Goal: Check status: Check status

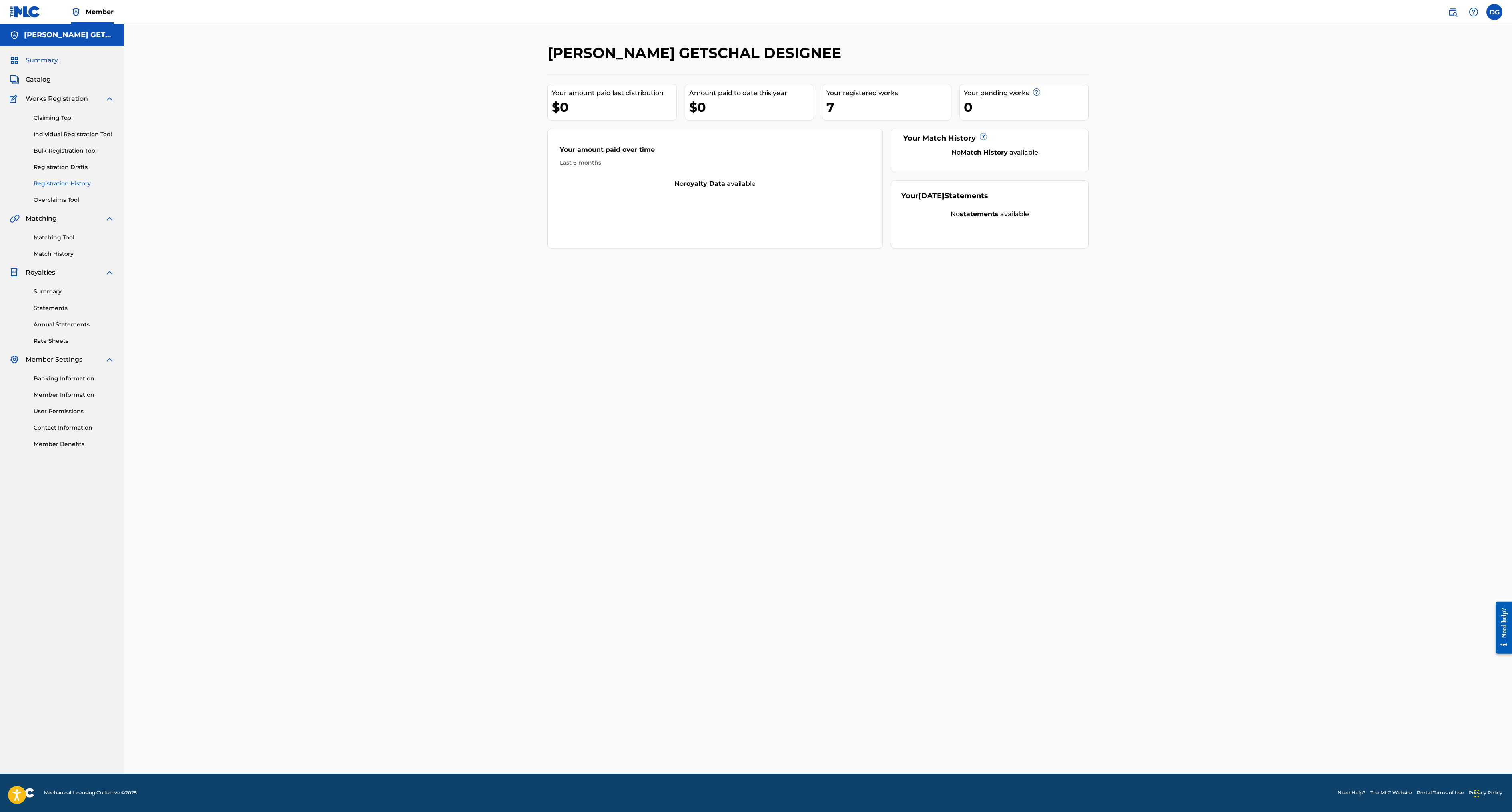
click at [105, 188] on link "Registration History" at bounding box center [74, 183] width 81 height 8
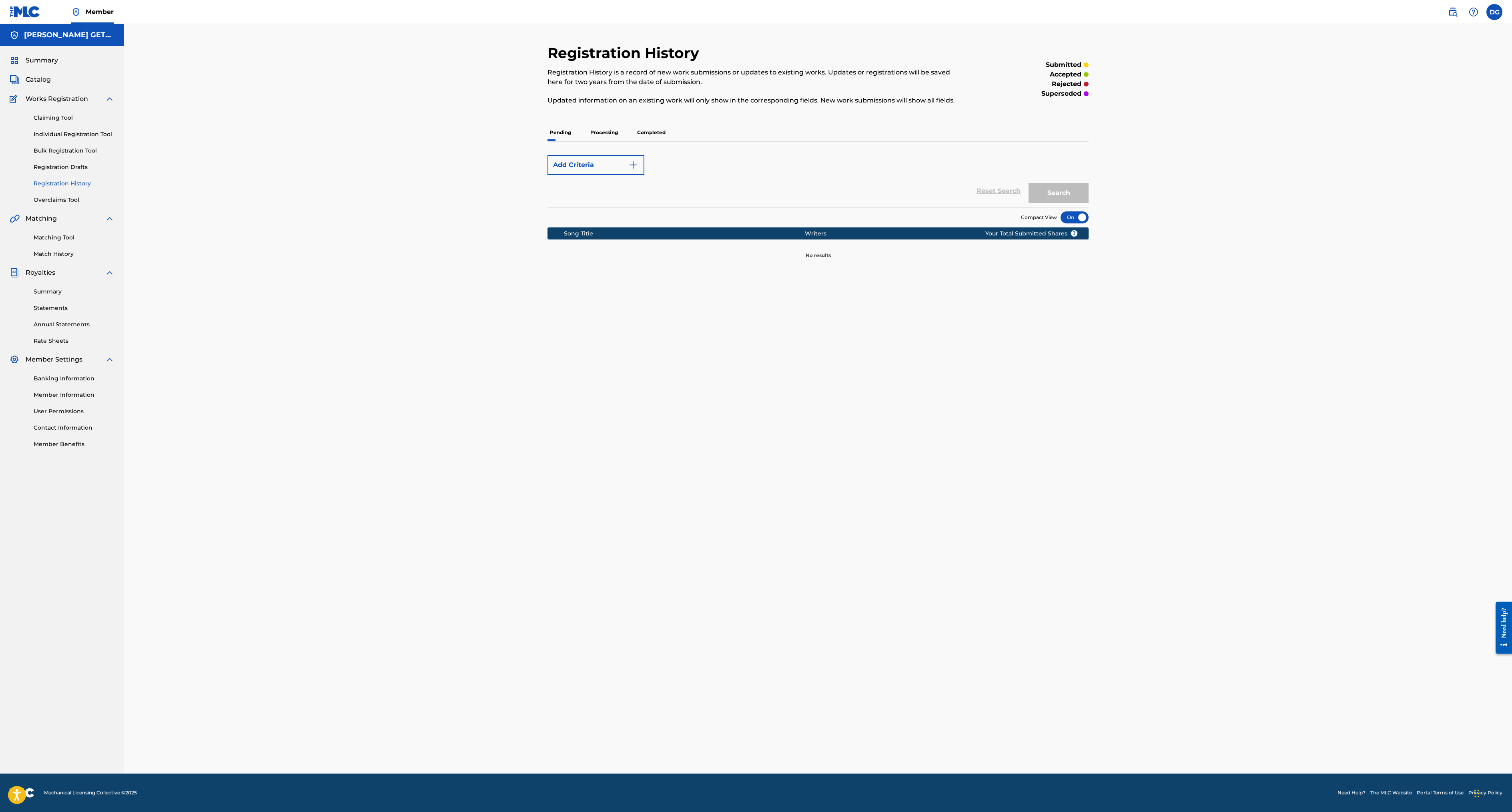
click at [588, 141] on p "Processing" at bounding box center [604, 133] width 32 height 17
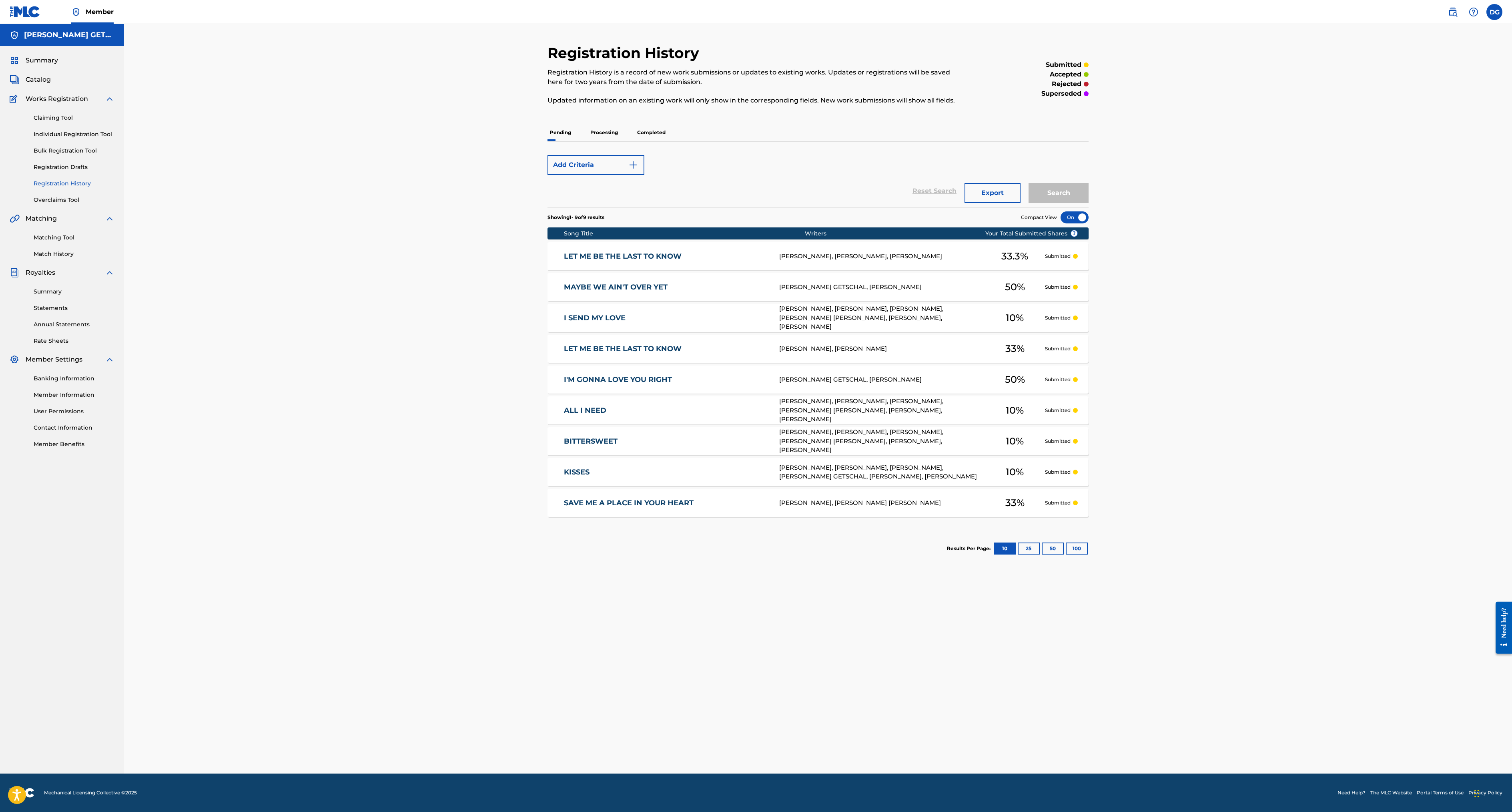
click at [635, 141] on p "Completed" at bounding box center [651, 133] width 33 height 17
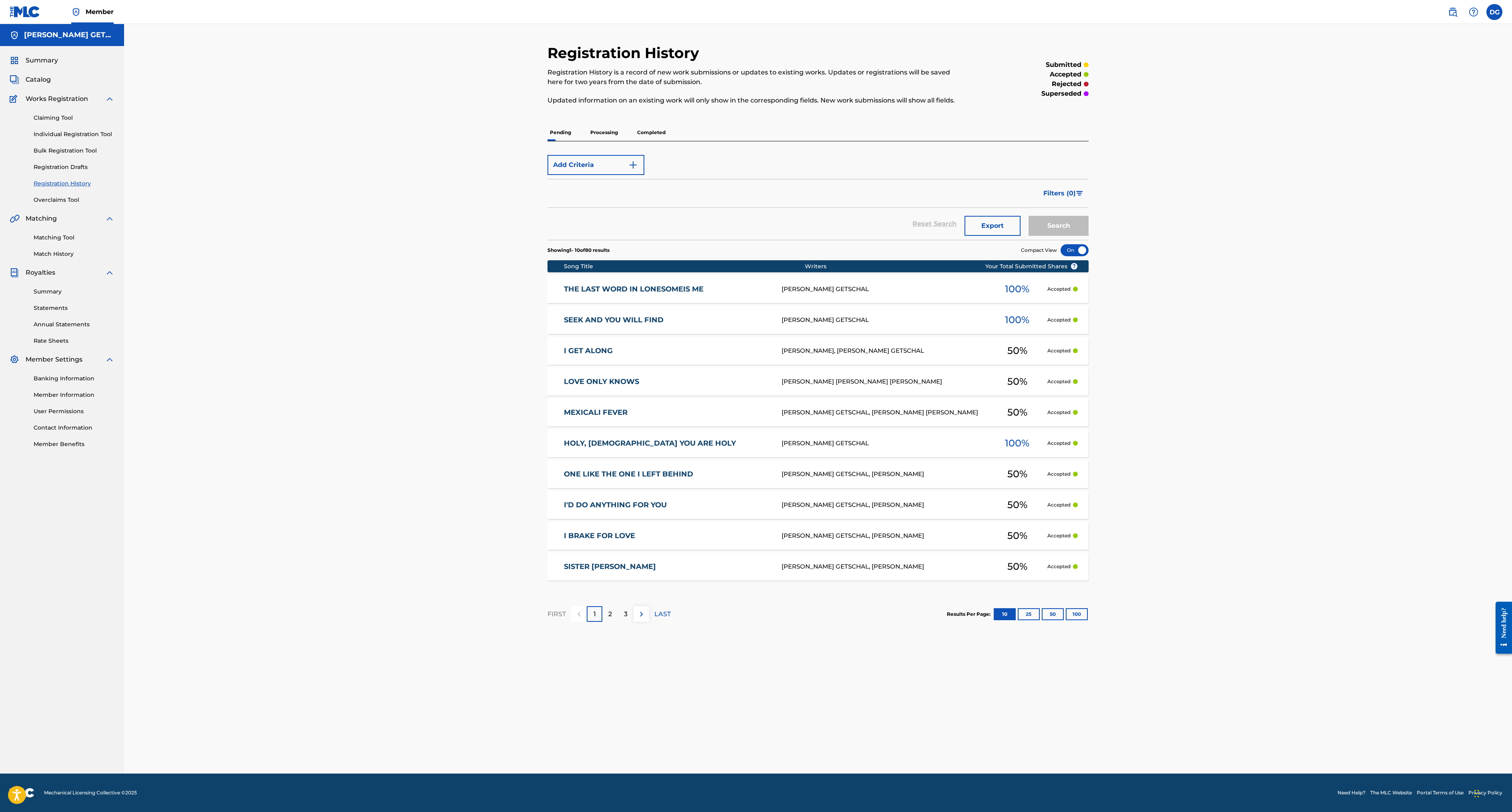
scroll to position [83, 0]
click at [1088, 621] on button "100" at bounding box center [1077, 614] width 22 height 12
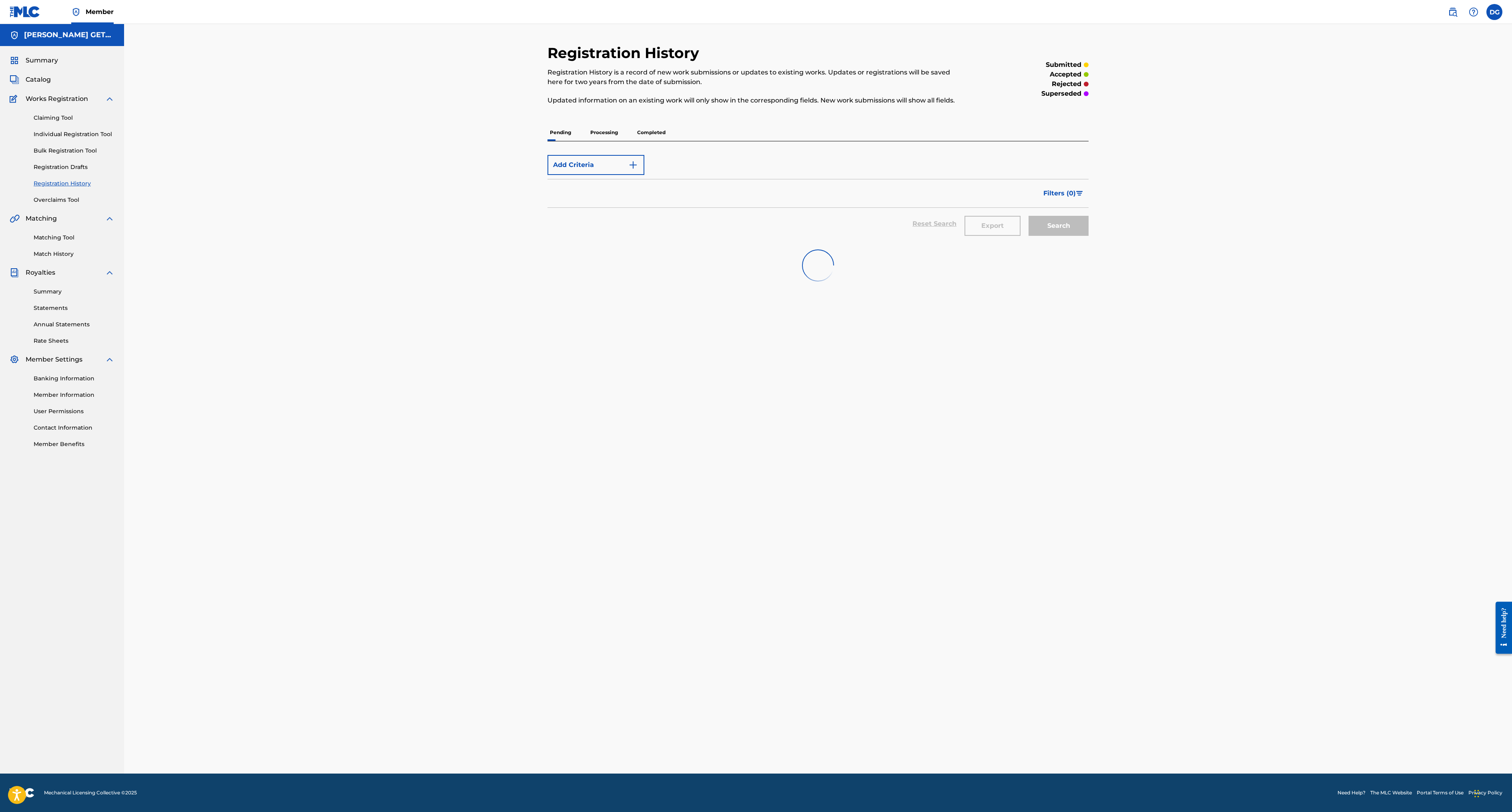
click at [588, 141] on p "Processing" at bounding box center [604, 133] width 32 height 17
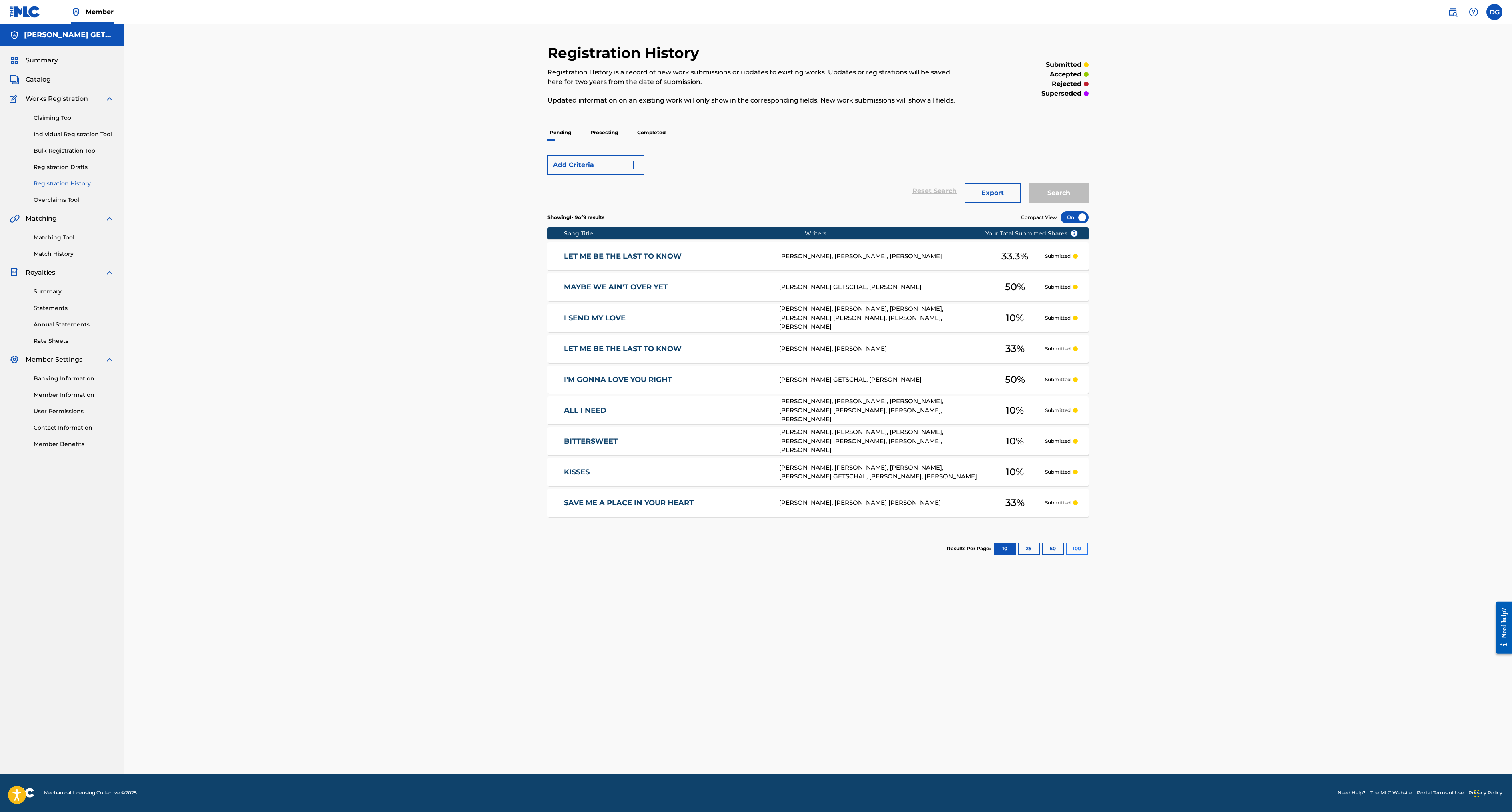
click at [1088, 555] on button "100" at bounding box center [1077, 549] width 22 height 12
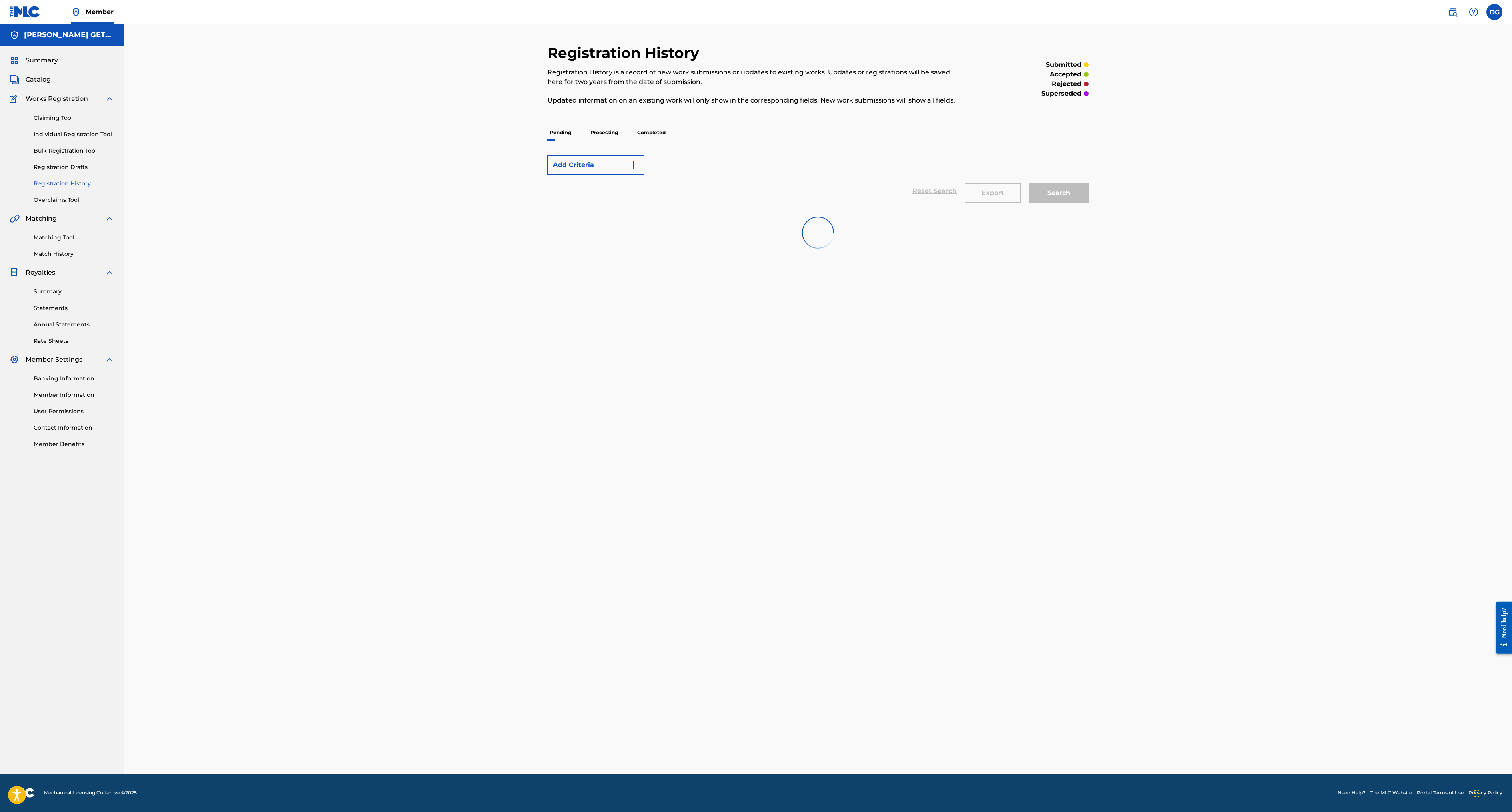
click at [635, 141] on p "Completed" at bounding box center [651, 133] width 33 height 17
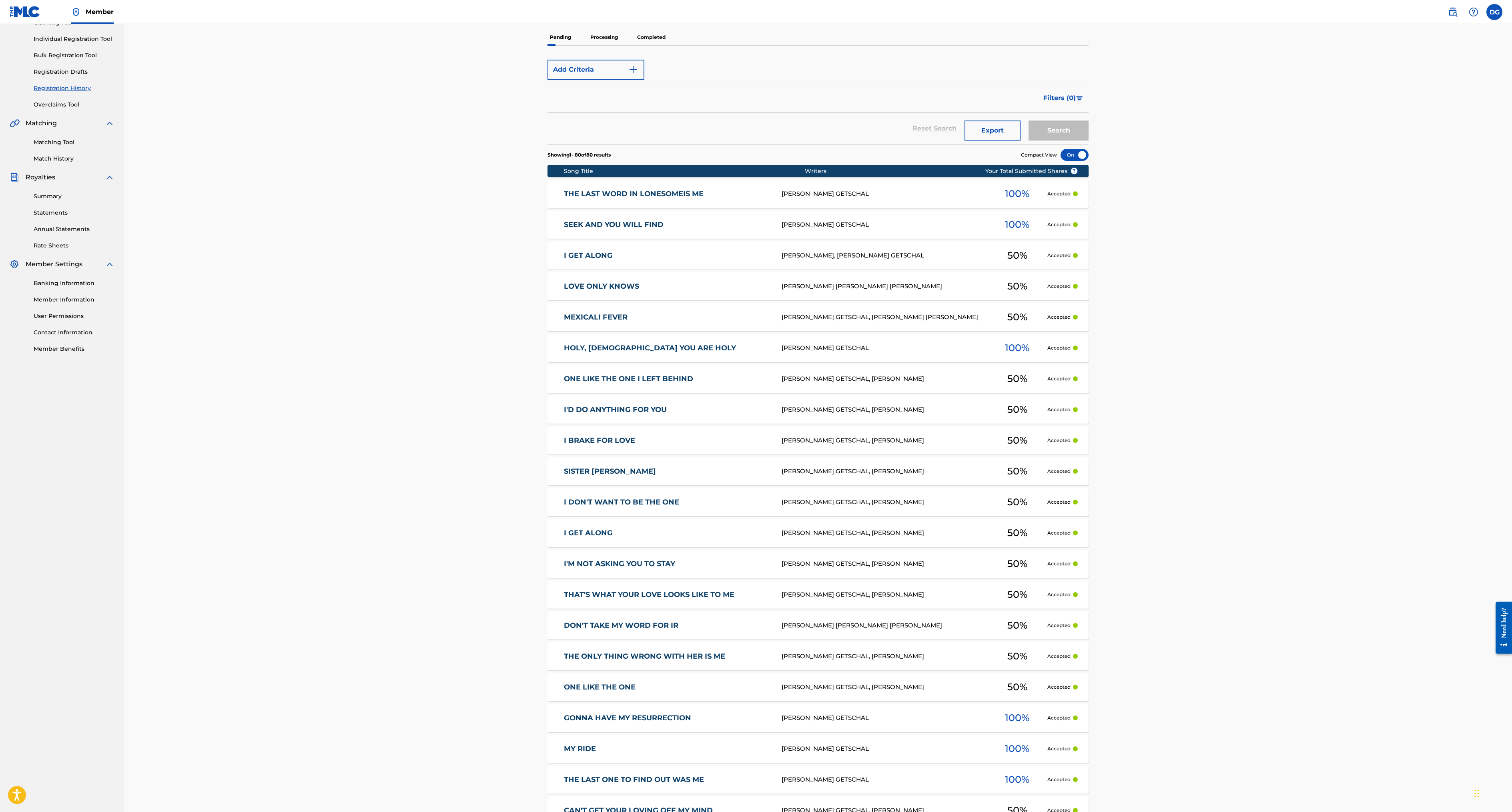
scroll to position [505, 0]
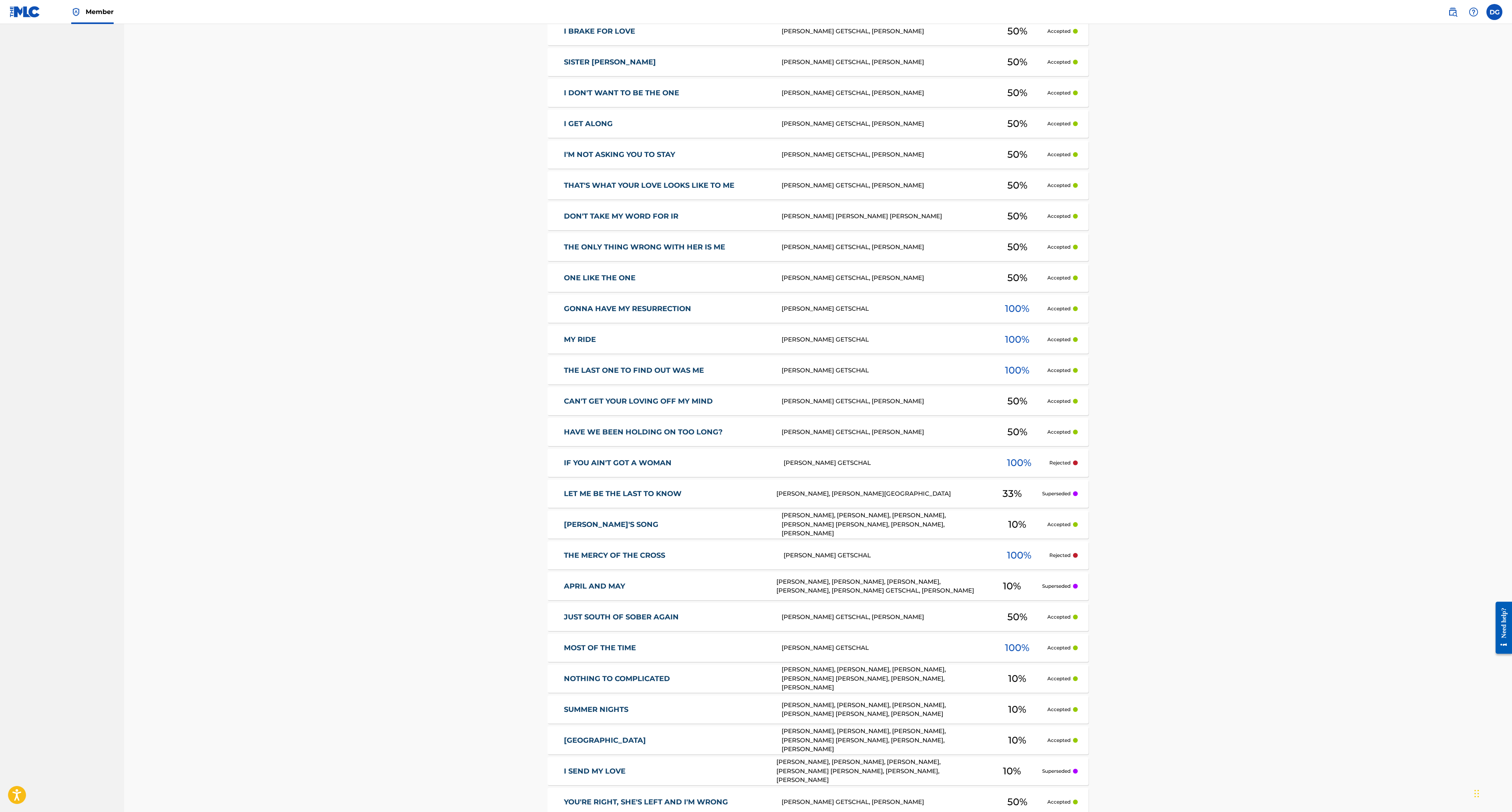
click at [905, 468] on div "[PERSON_NAME] GETSCHAL" at bounding box center [886, 463] width 206 height 9
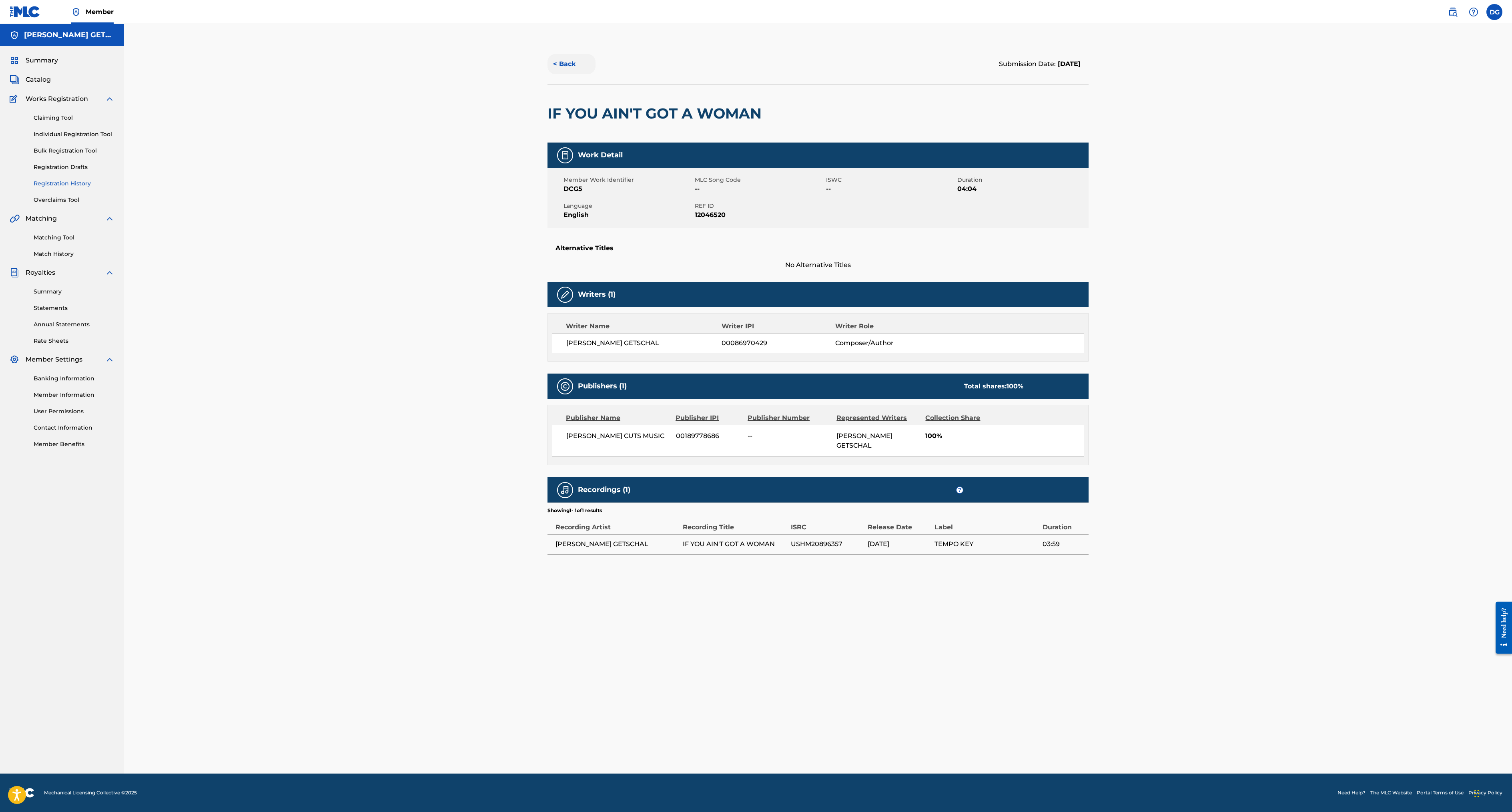
click at [548, 74] on button "< Back" at bounding box center [572, 64] width 48 height 20
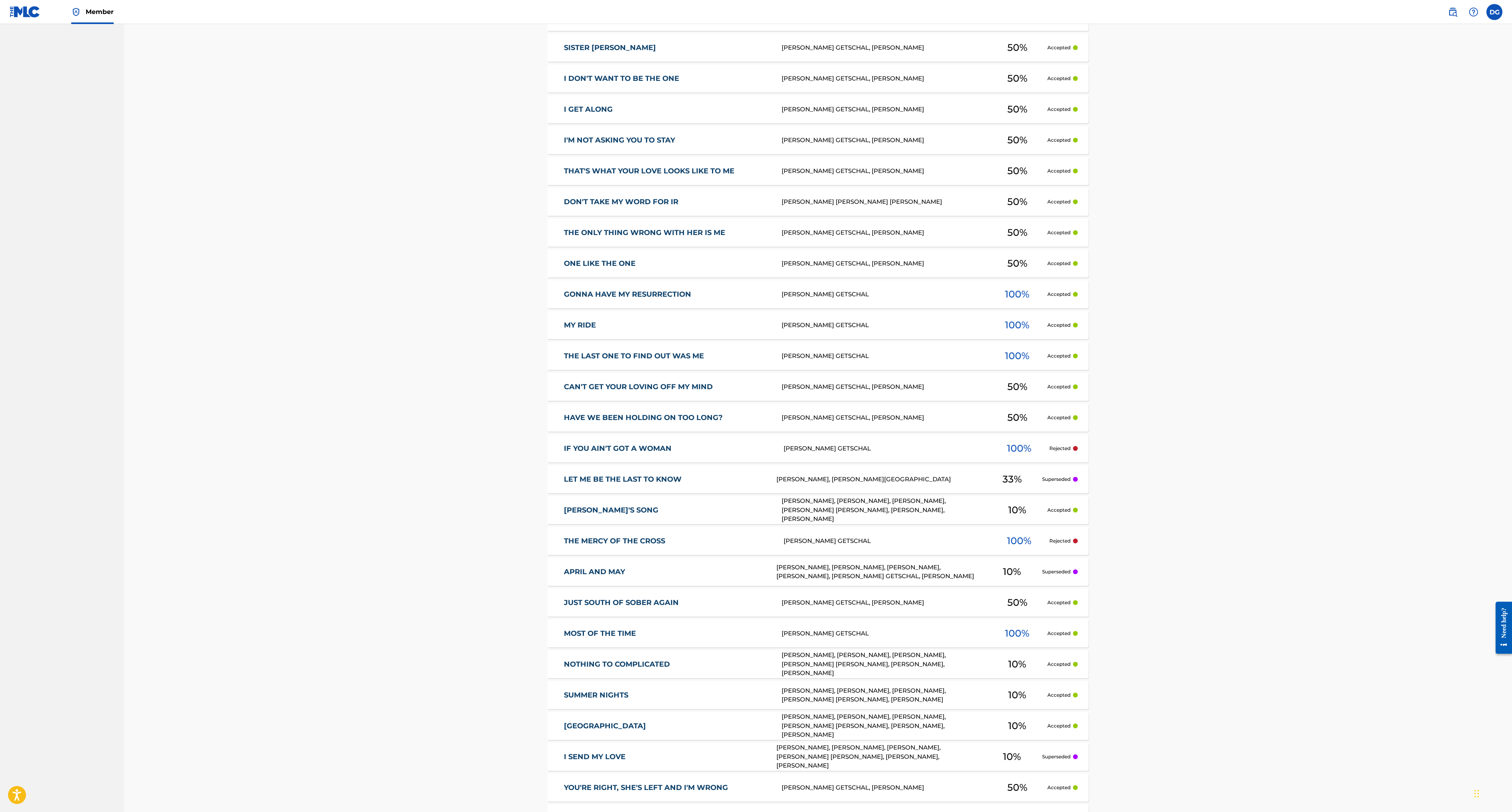
scroll to position [822, 0]
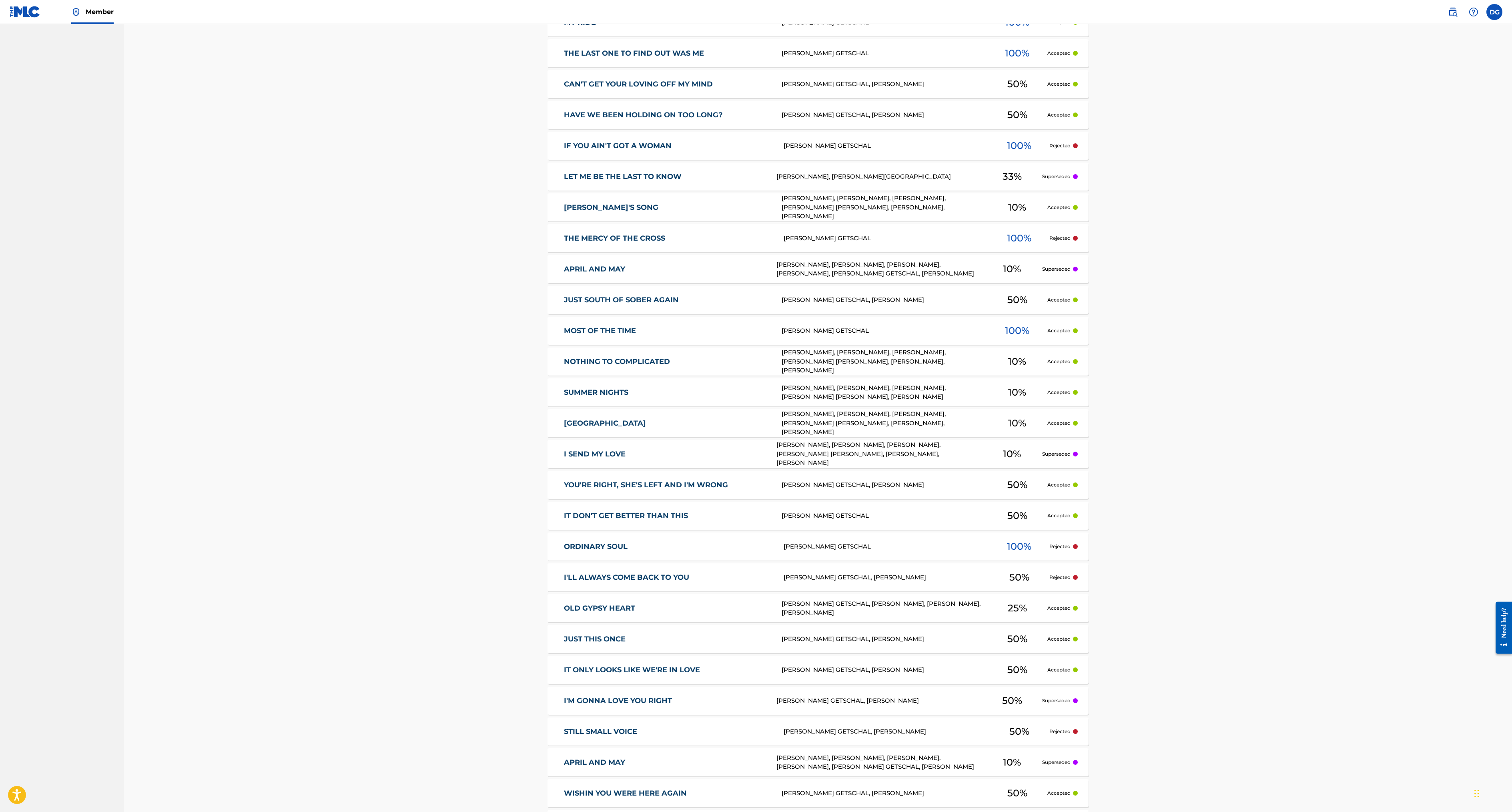
click at [987, 221] on div "[PERSON_NAME], [PERSON_NAME], [PERSON_NAME], [PERSON_NAME] [PERSON_NAME], [PERS…" at bounding box center [884, 207] width 206 height 27
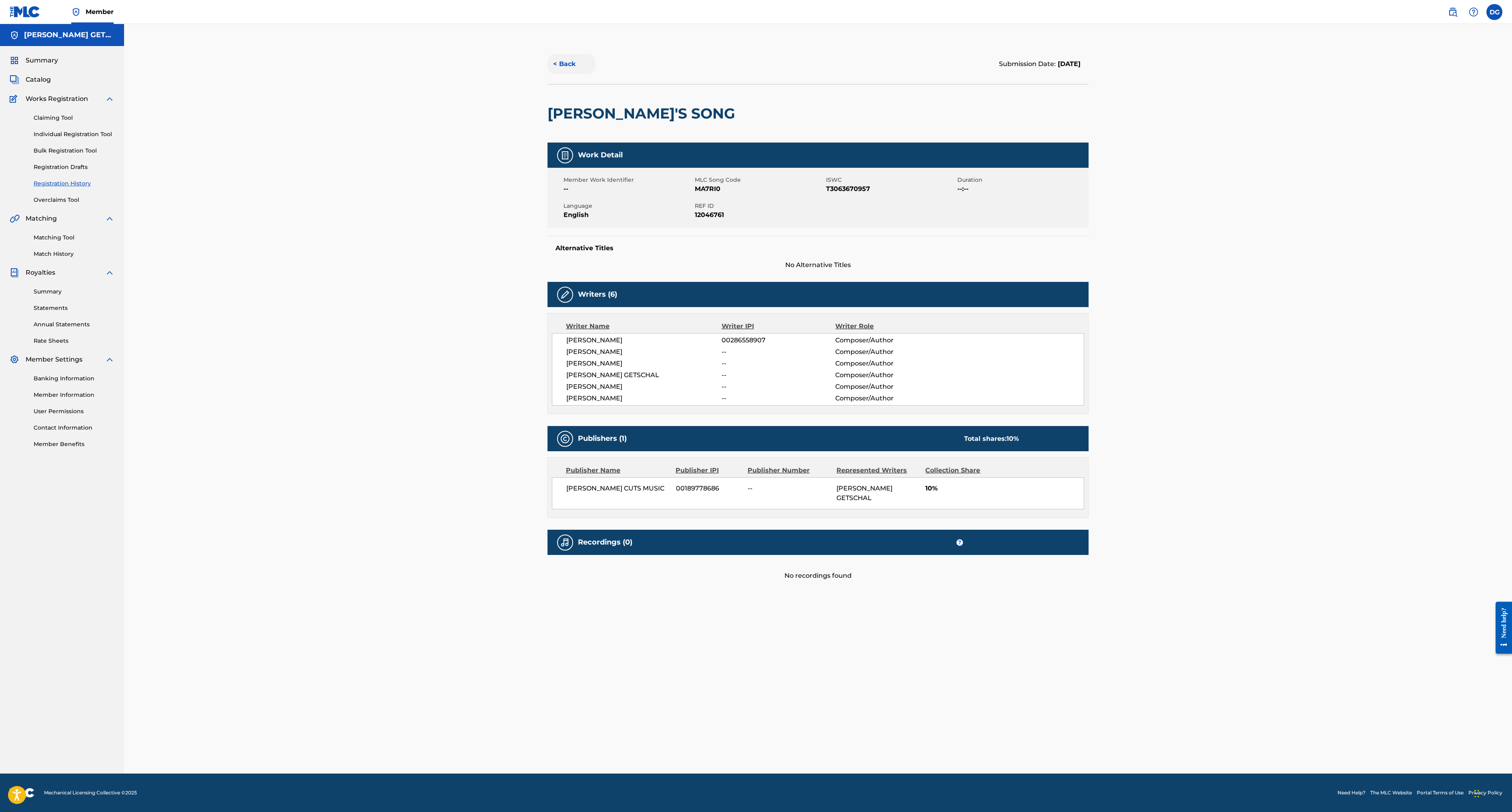
click at [548, 74] on button "< Back" at bounding box center [572, 64] width 48 height 20
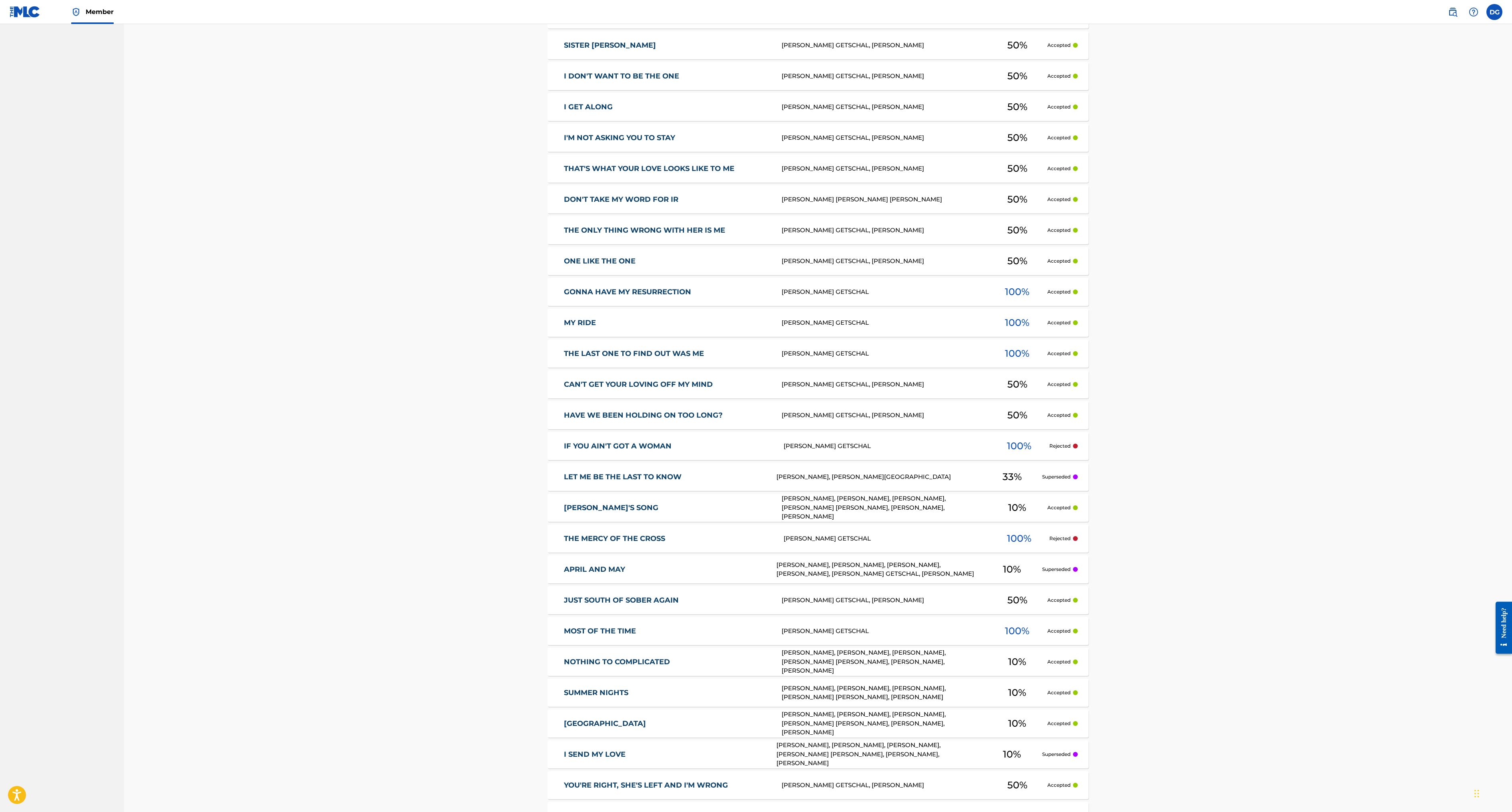
scroll to position [539, 0]
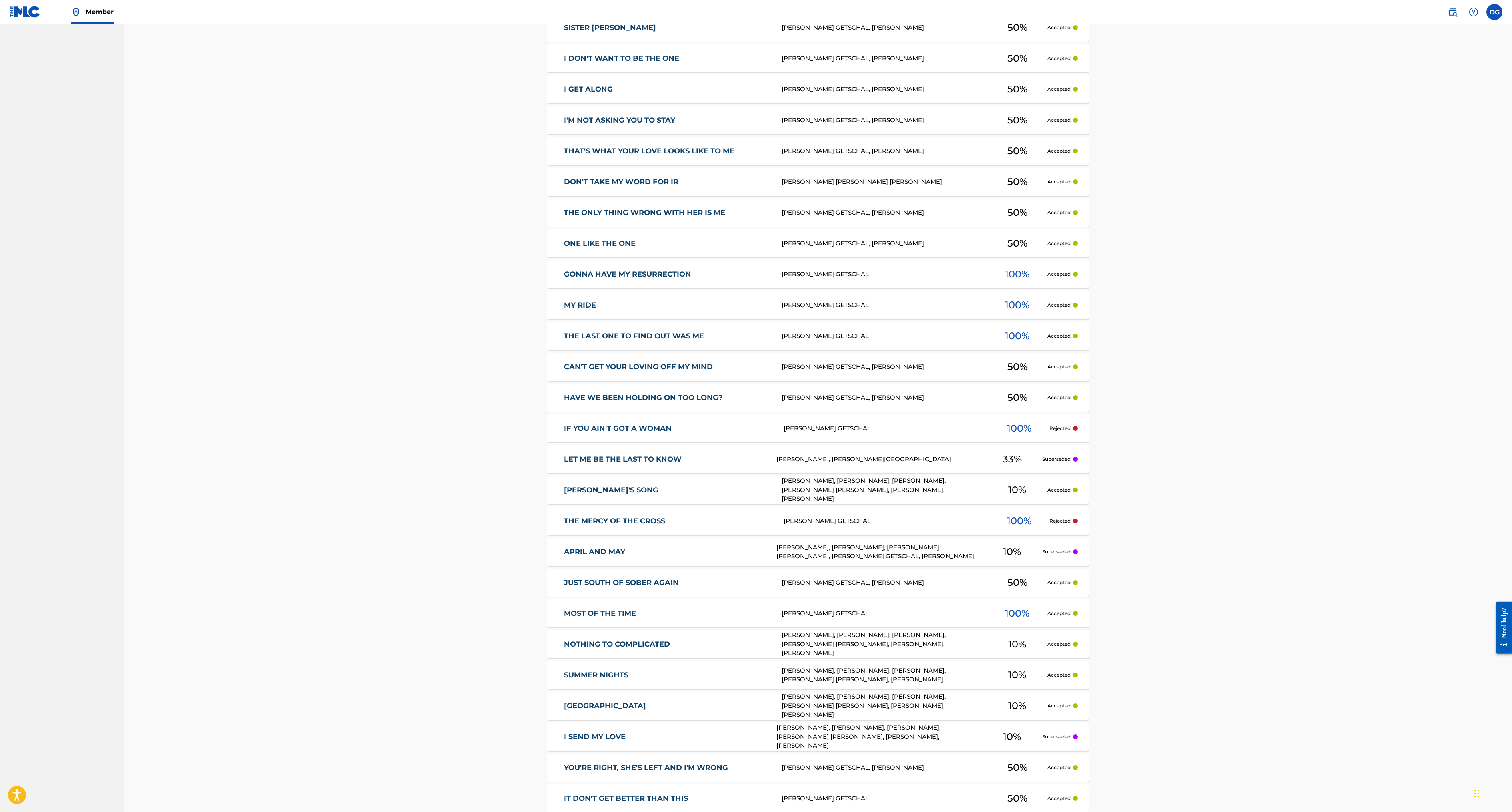
click at [906, 526] on div "[PERSON_NAME] GETSCHAL" at bounding box center [886, 521] width 206 height 9
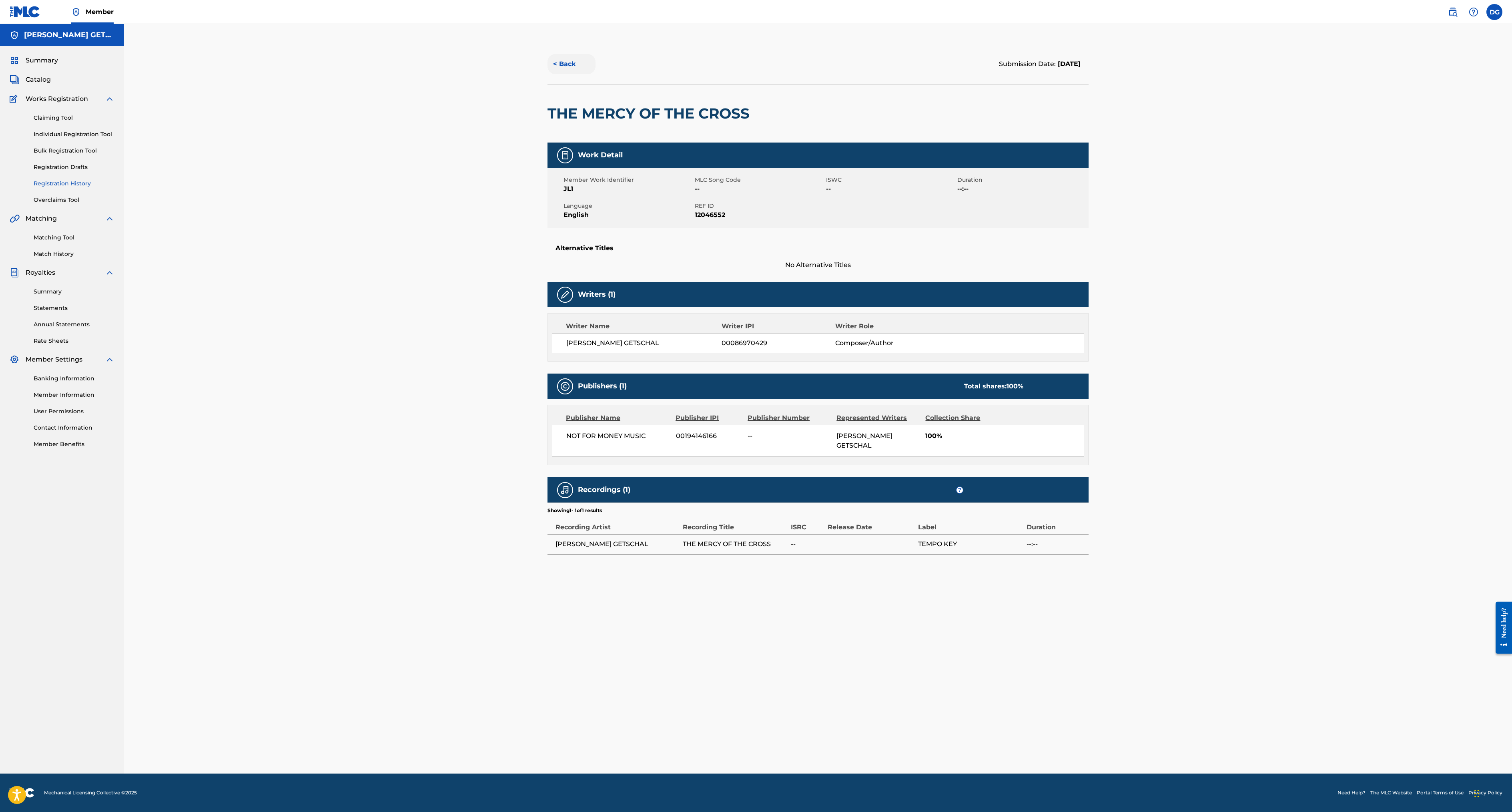
click at [548, 74] on button "< Back" at bounding box center [572, 64] width 48 height 20
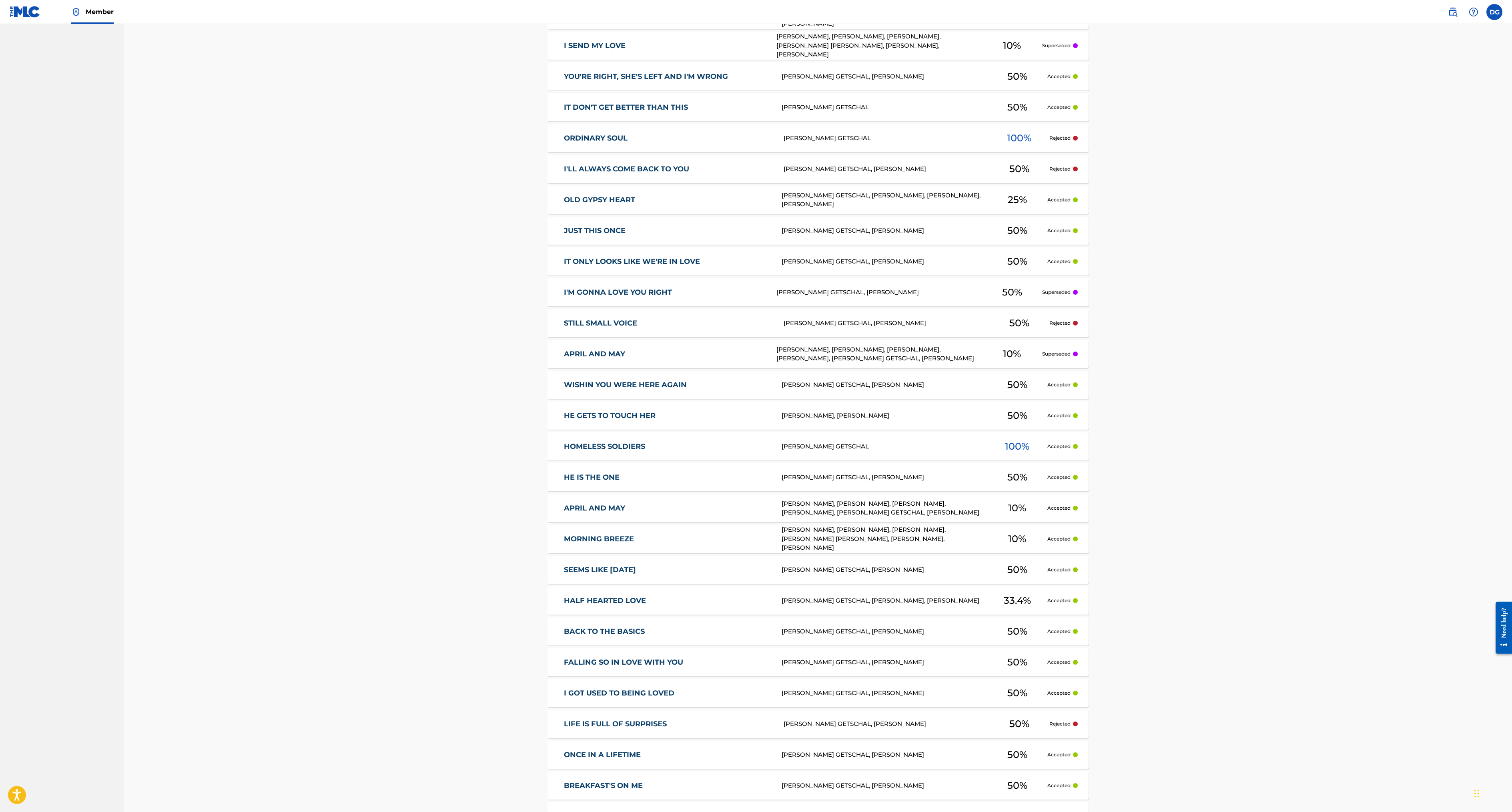
scroll to position [1337, 0]
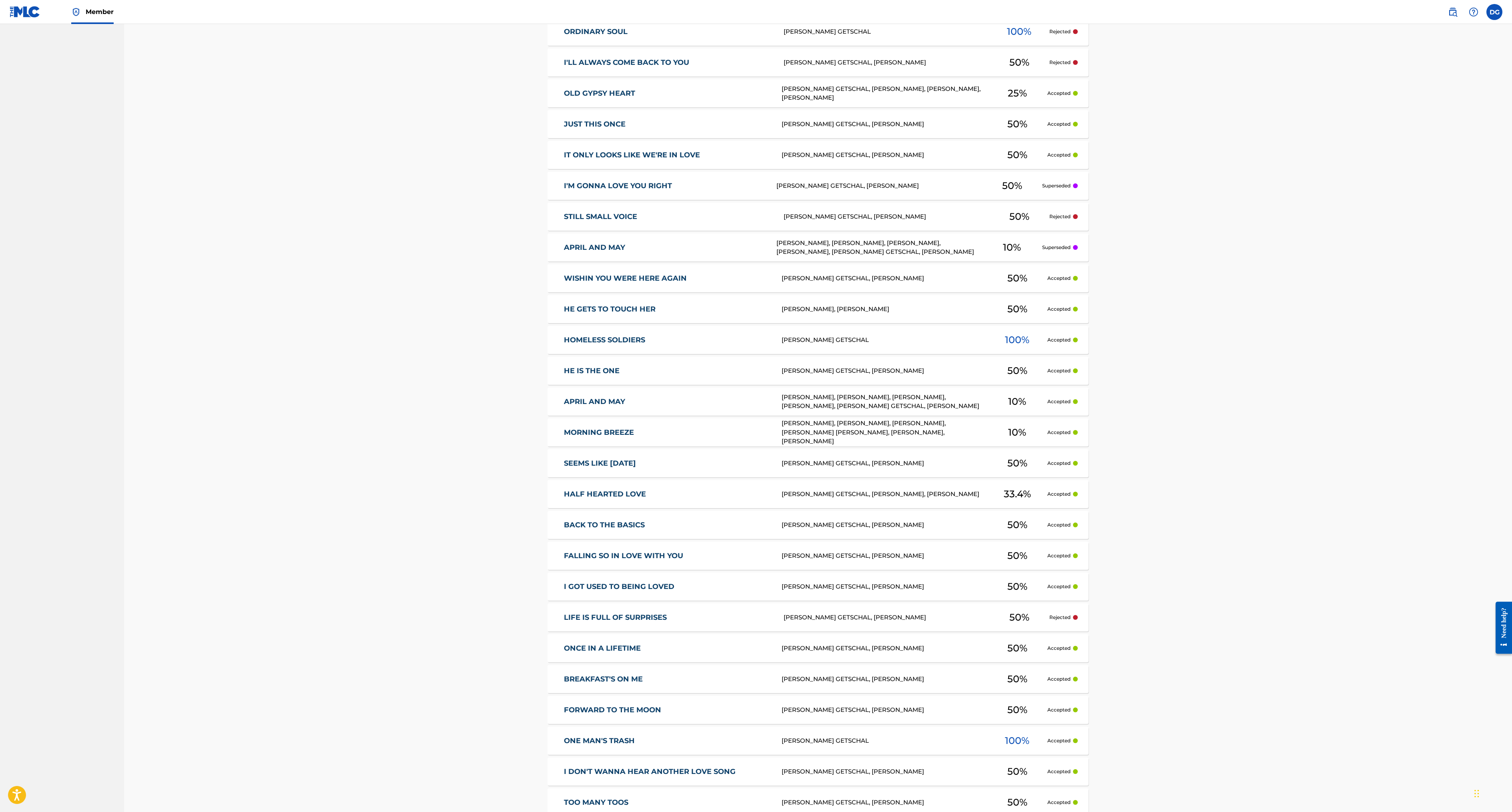
click at [916, 411] on div "[PERSON_NAME], [PERSON_NAME], [PERSON_NAME], [PERSON_NAME], [PERSON_NAME] GETSC…" at bounding box center [884, 401] width 206 height 18
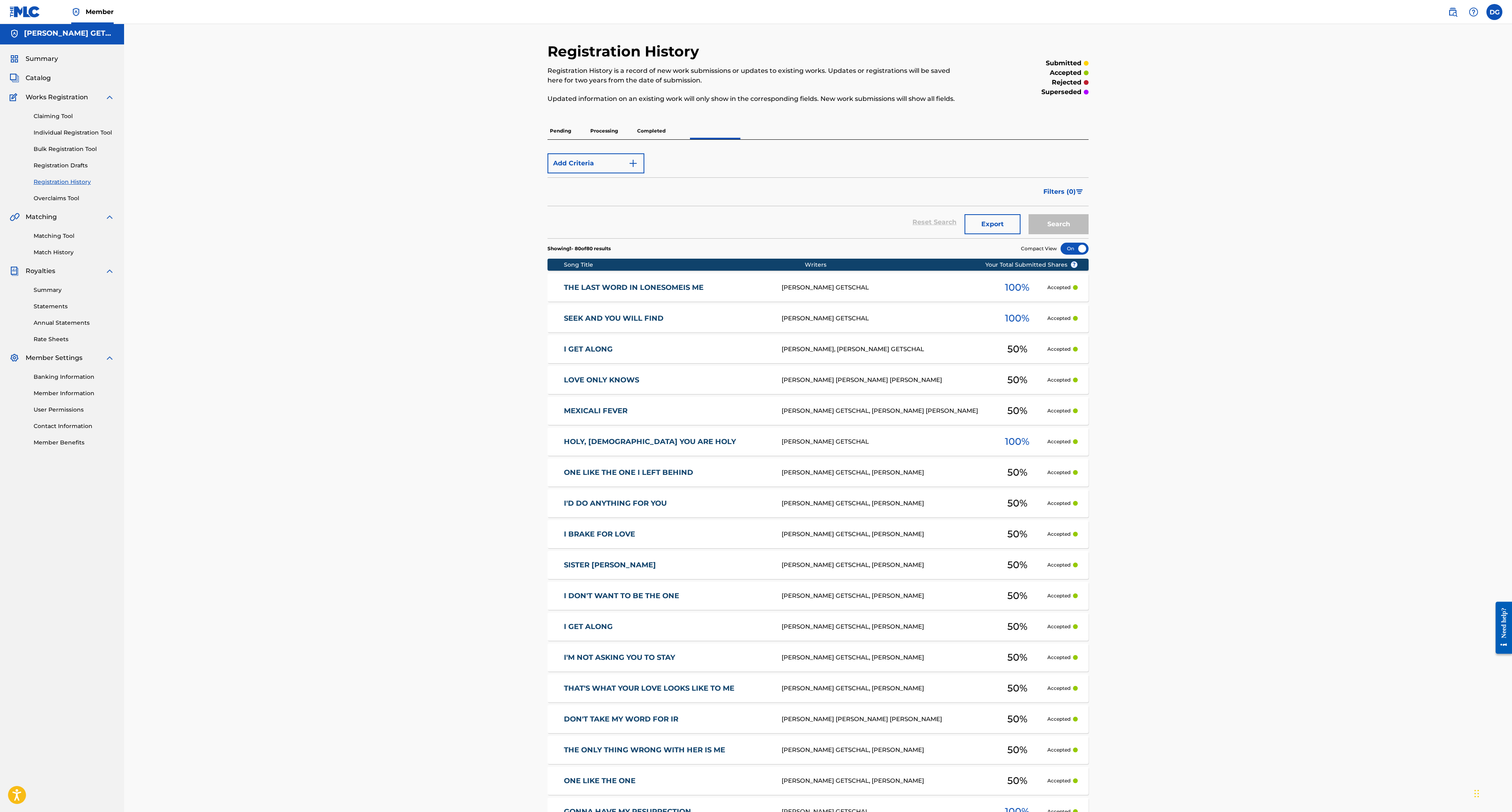
scroll to position [1234, 0]
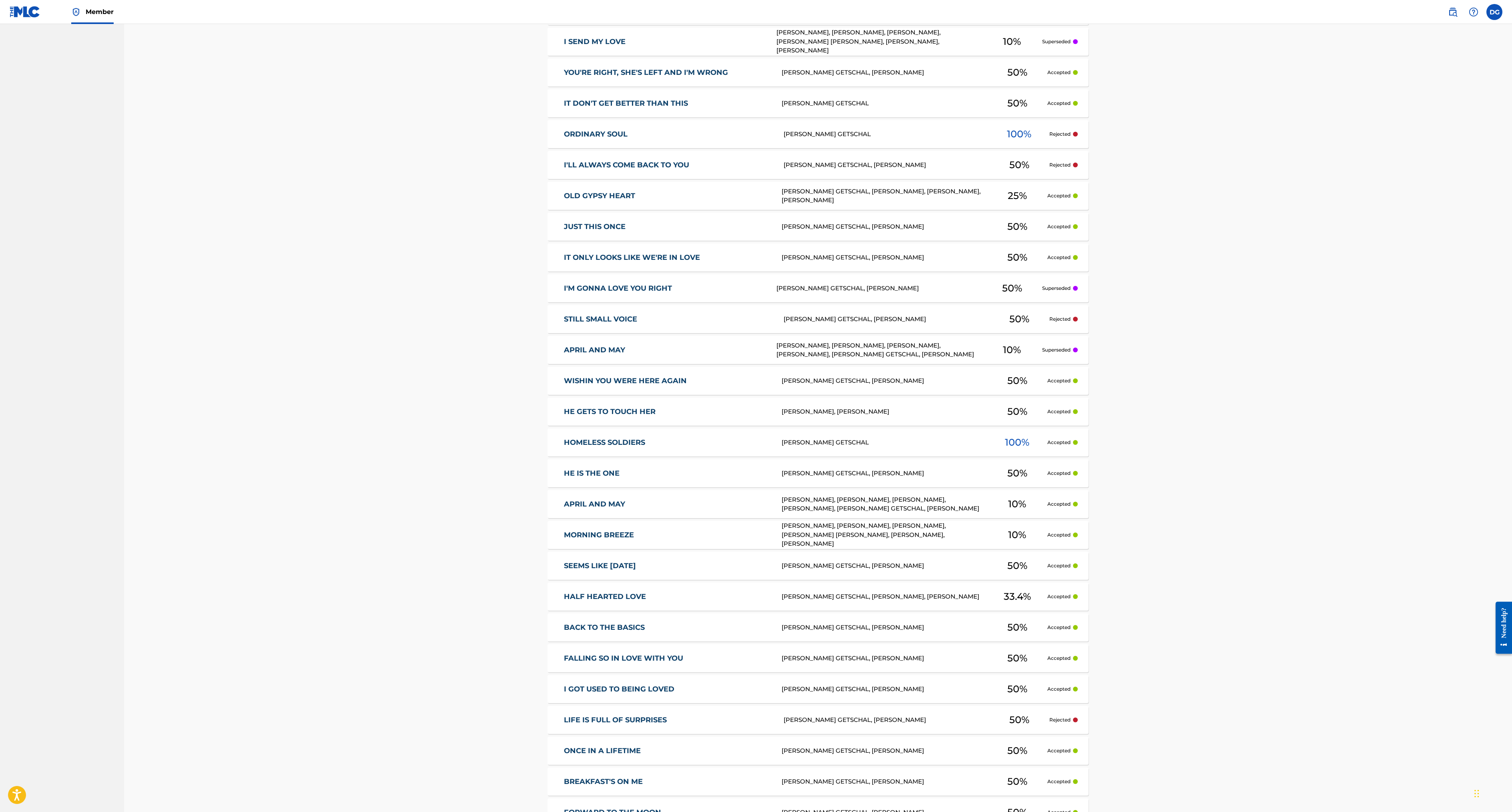
click at [964, 359] on div "[PERSON_NAME], [PERSON_NAME], [PERSON_NAME], [PERSON_NAME], [PERSON_NAME] GETSC…" at bounding box center [879, 350] width 206 height 18
